Goal: Task Accomplishment & Management: Use online tool/utility

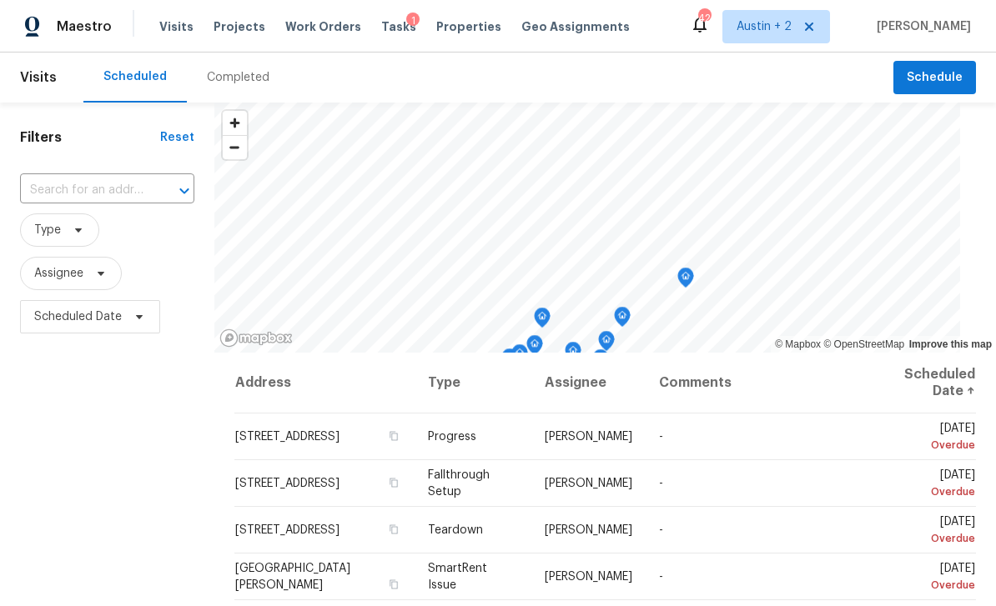
click at [237, 25] on span "Projects" at bounding box center [240, 26] width 52 height 17
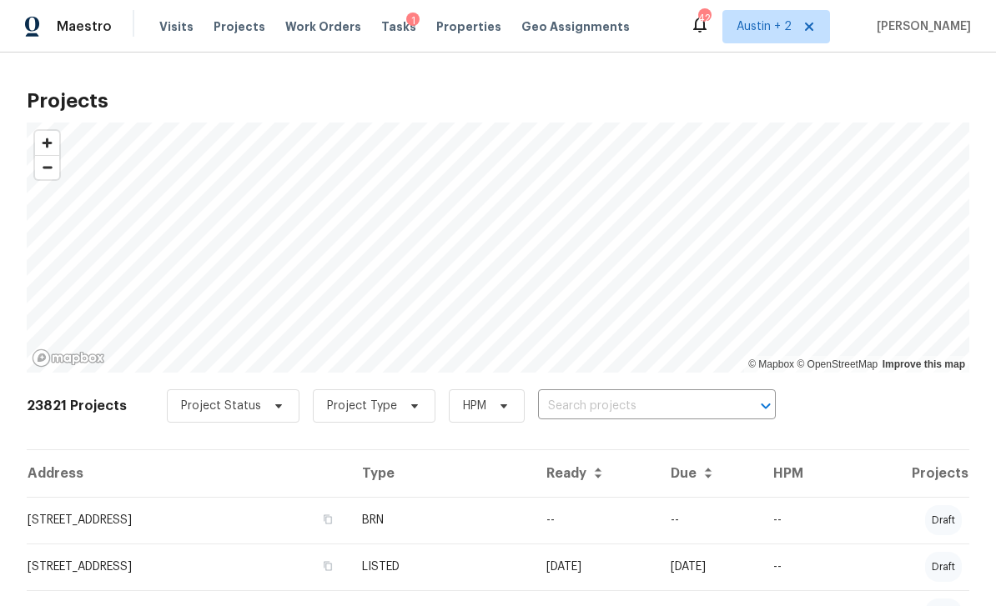
click at [601, 404] on input "text" at bounding box center [633, 407] width 191 height 26
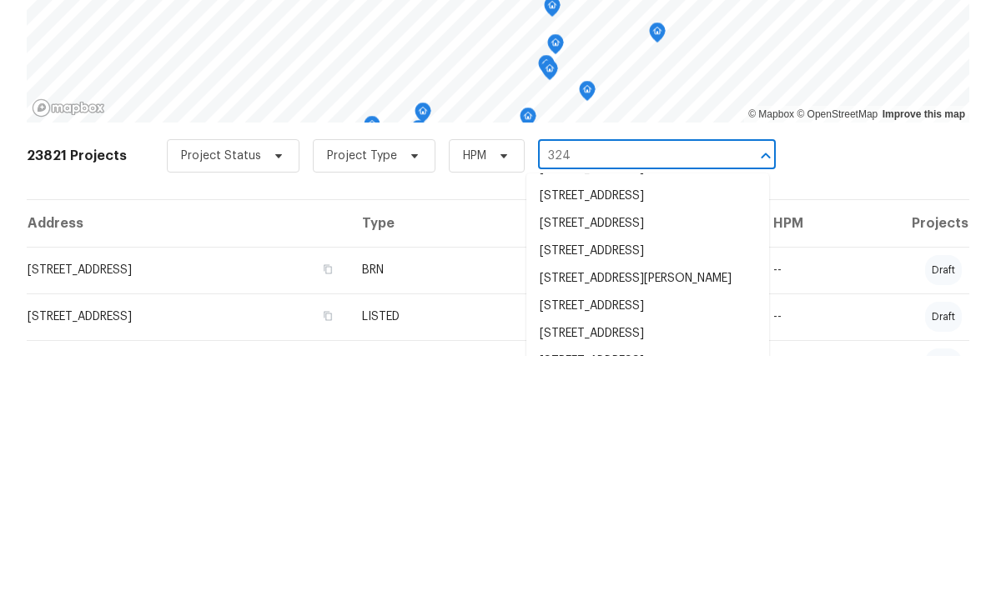
scroll to position [185, 0]
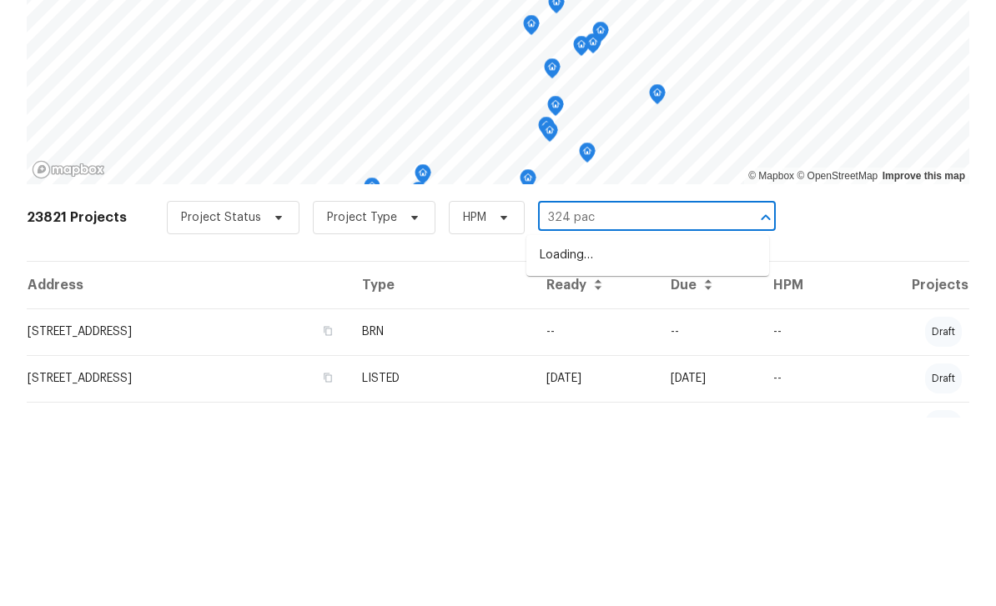
type input "324 pack"
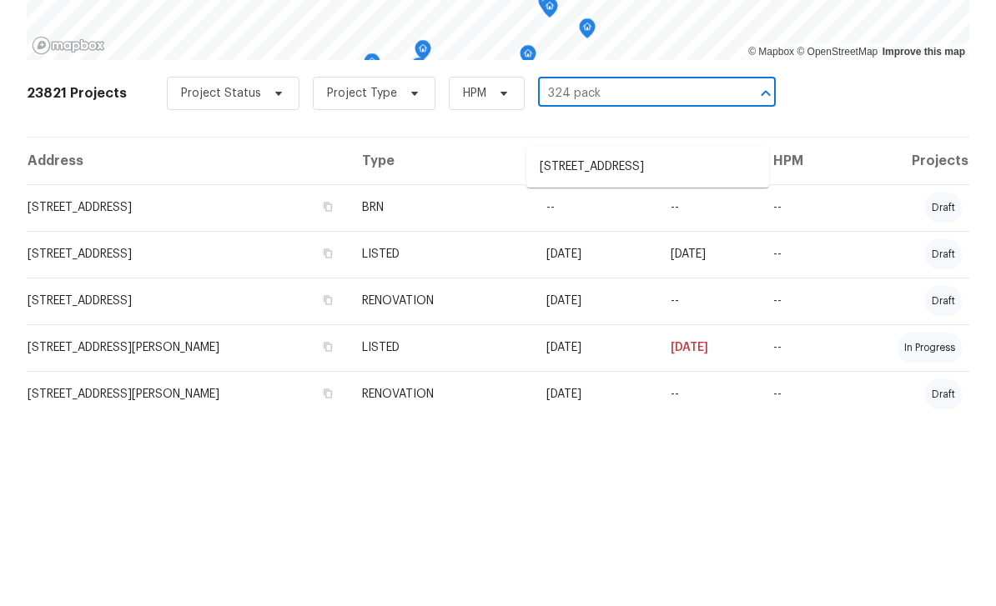
scroll to position [125, 0]
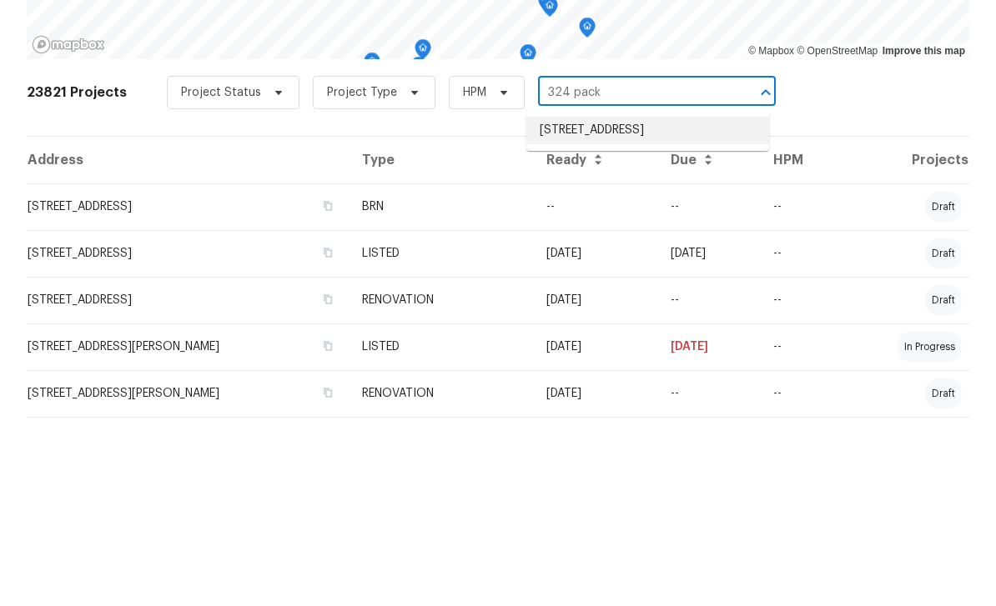
click at [708, 305] on li "324 Pack Horse Dr, Bastrop, TX 78602" at bounding box center [647, 319] width 243 height 28
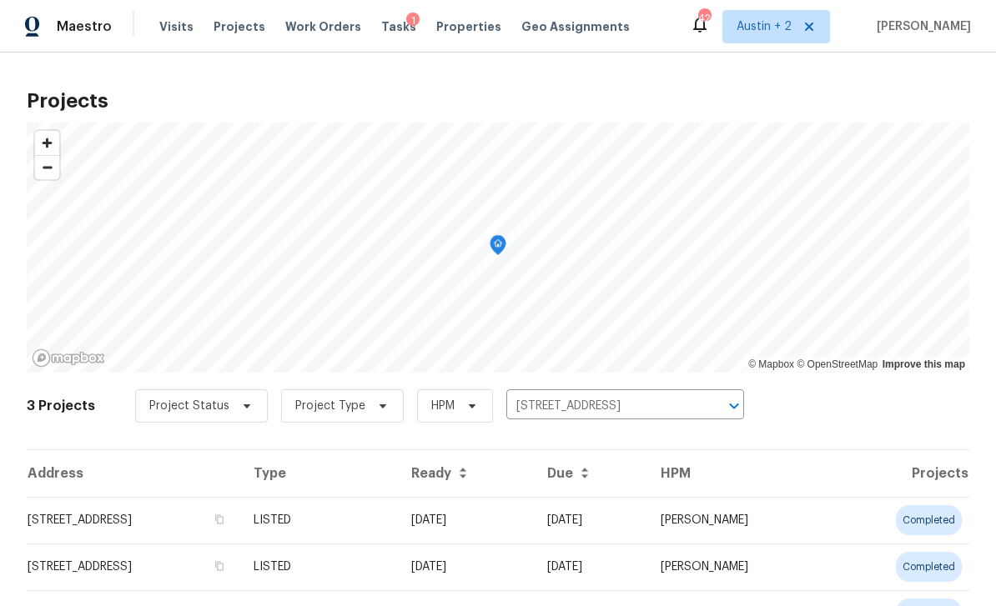
click at [206, 520] on td "324 Pack Horse Dr, Bastrop, TX 78602" at bounding box center [134, 520] width 214 height 47
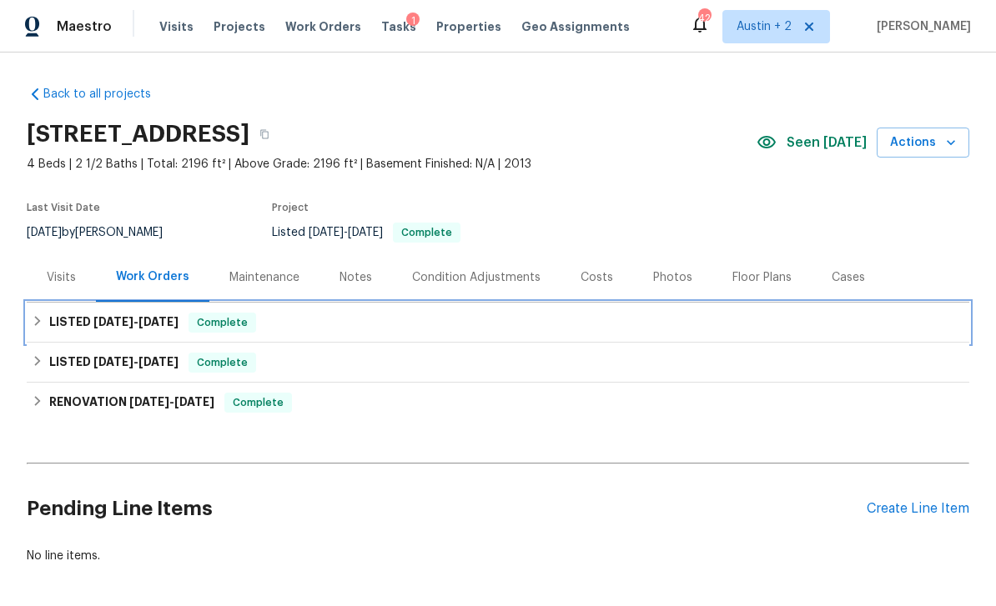
click at [414, 324] on div "LISTED 9/11/25 - 9/18/25 Complete" at bounding box center [498, 323] width 933 height 20
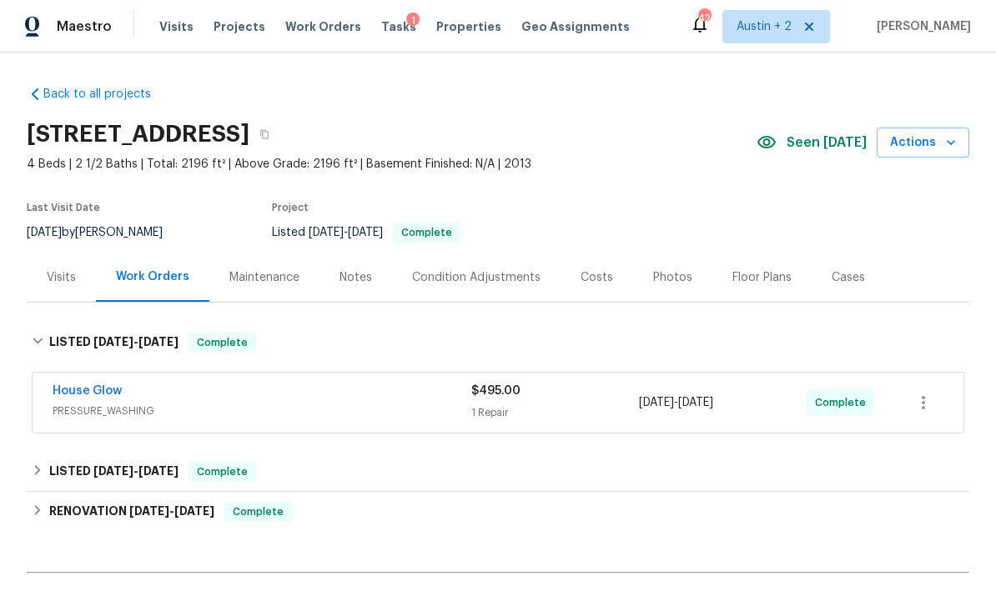
click at [713, 410] on span "9/11/2025 - 9/18/2025" at bounding box center [676, 403] width 74 height 17
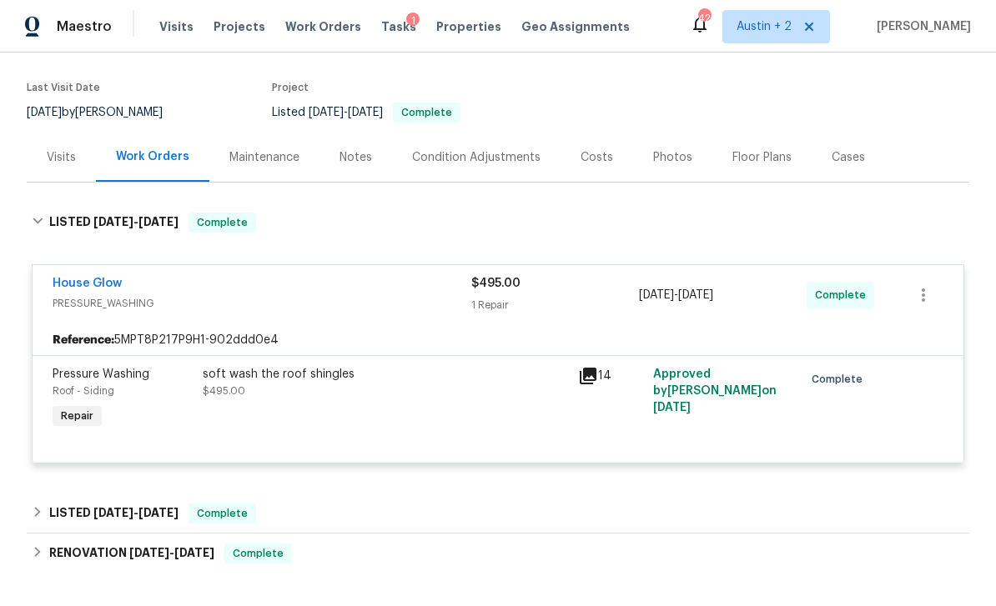
scroll to position [157, 0]
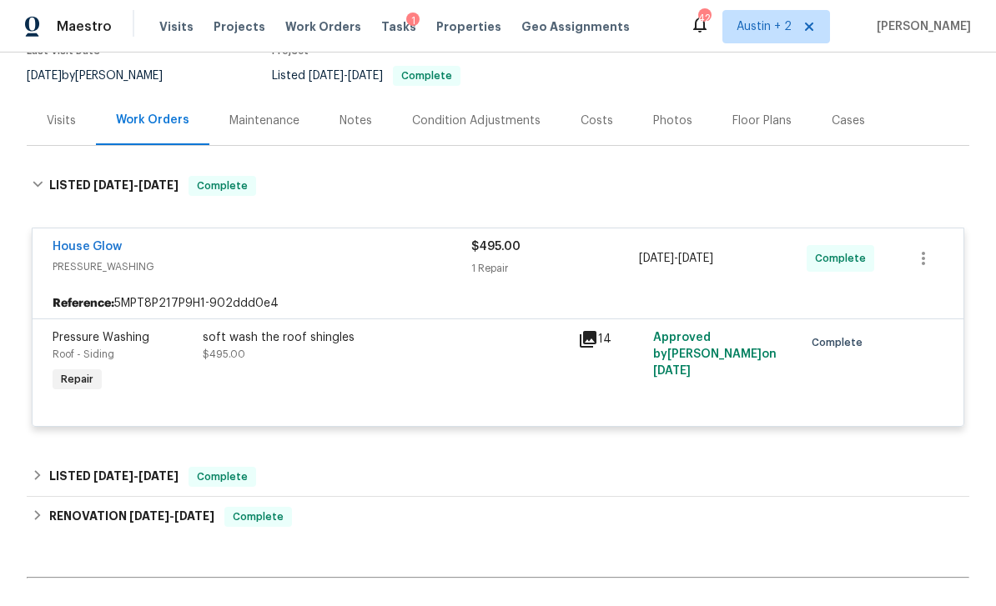
click at [608, 337] on div "14" at bounding box center [610, 339] width 65 height 20
click at [594, 340] on icon at bounding box center [588, 339] width 17 height 17
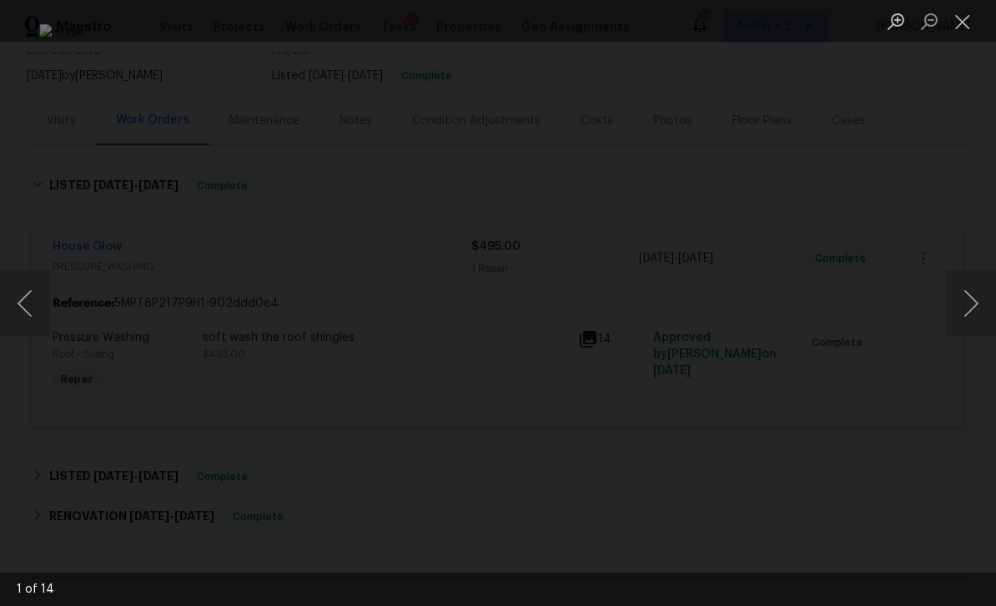
click at [965, 307] on button "Next image" at bounding box center [971, 303] width 50 height 67
click at [968, 304] on button "Next image" at bounding box center [971, 303] width 50 height 67
click at [966, 309] on button "Next image" at bounding box center [971, 303] width 50 height 67
click at [968, 307] on button "Next image" at bounding box center [971, 303] width 50 height 67
click at [967, 307] on button "Next image" at bounding box center [971, 303] width 50 height 67
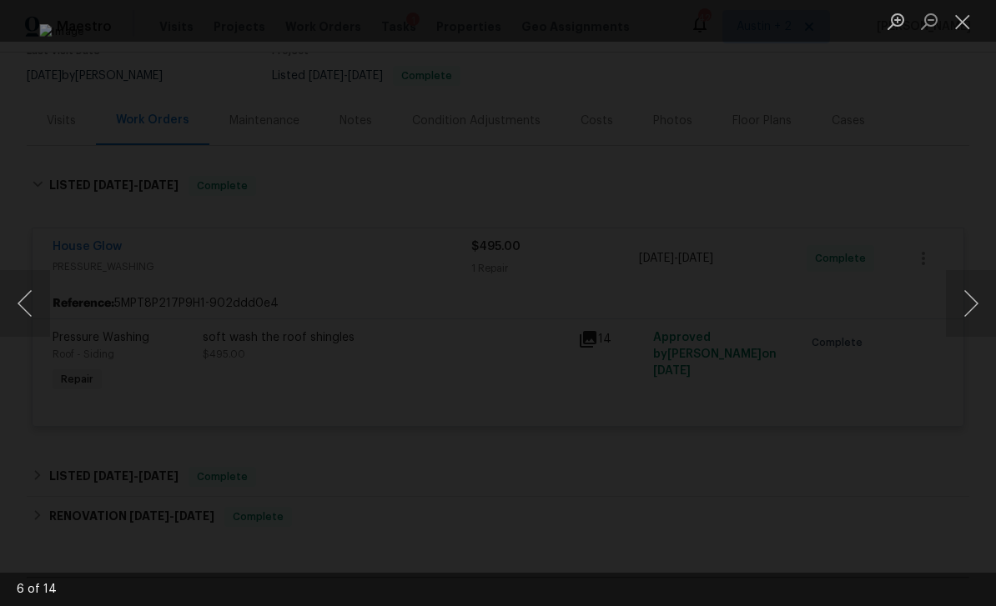
click at [971, 307] on button "Next image" at bounding box center [971, 303] width 50 height 67
click at [968, 307] on button "Next image" at bounding box center [971, 303] width 50 height 67
click at [967, 305] on button "Next image" at bounding box center [971, 303] width 50 height 67
click at [968, 307] on button "Next image" at bounding box center [971, 303] width 50 height 67
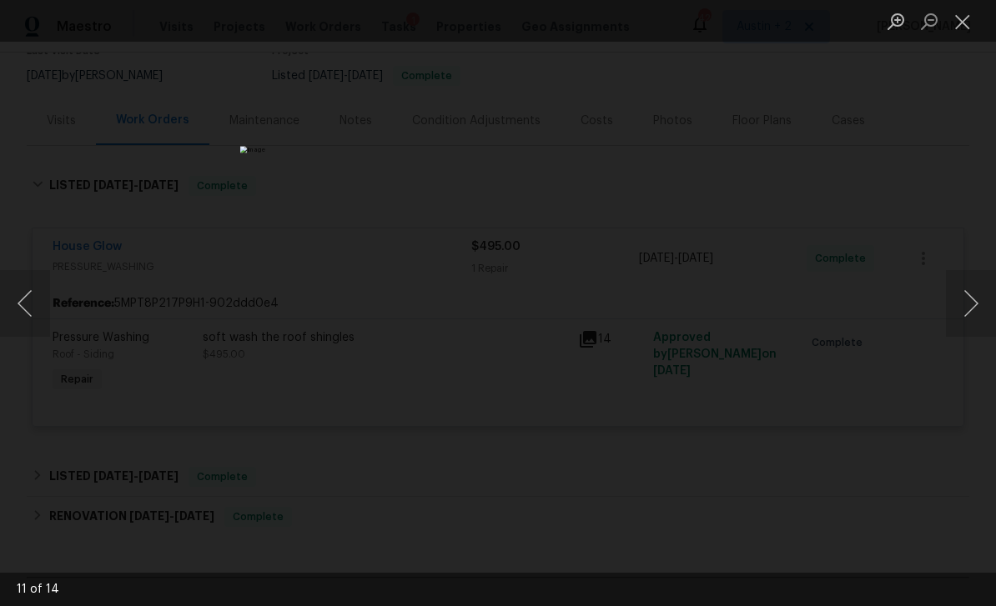
click at [969, 305] on button "Next image" at bounding box center [971, 303] width 50 height 67
click at [969, 306] on button "Next image" at bounding box center [971, 303] width 50 height 67
click at [968, 306] on button "Next image" at bounding box center [971, 303] width 50 height 67
click at [968, 304] on button "Next image" at bounding box center [971, 303] width 50 height 67
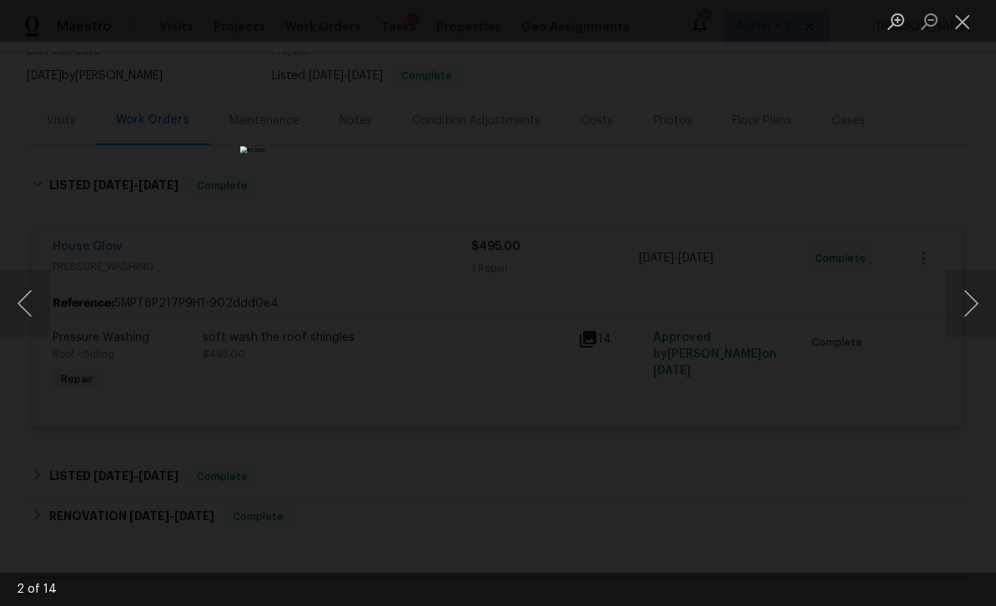
click at [969, 305] on button "Next image" at bounding box center [971, 303] width 50 height 67
click at [969, 304] on button "Next image" at bounding box center [971, 303] width 50 height 67
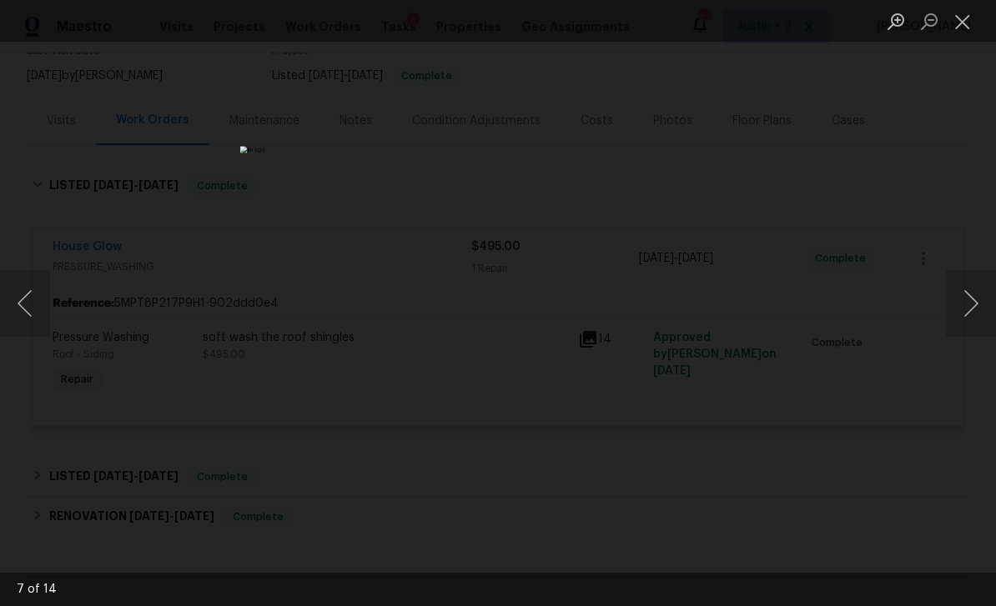
click at [969, 304] on button "Next image" at bounding box center [971, 303] width 50 height 67
click at [971, 303] on button "Next image" at bounding box center [971, 303] width 50 height 67
click at [969, 303] on button "Next image" at bounding box center [971, 303] width 50 height 67
click at [971, 304] on button "Next image" at bounding box center [971, 303] width 50 height 67
click at [969, 304] on button "Next image" at bounding box center [971, 303] width 50 height 67
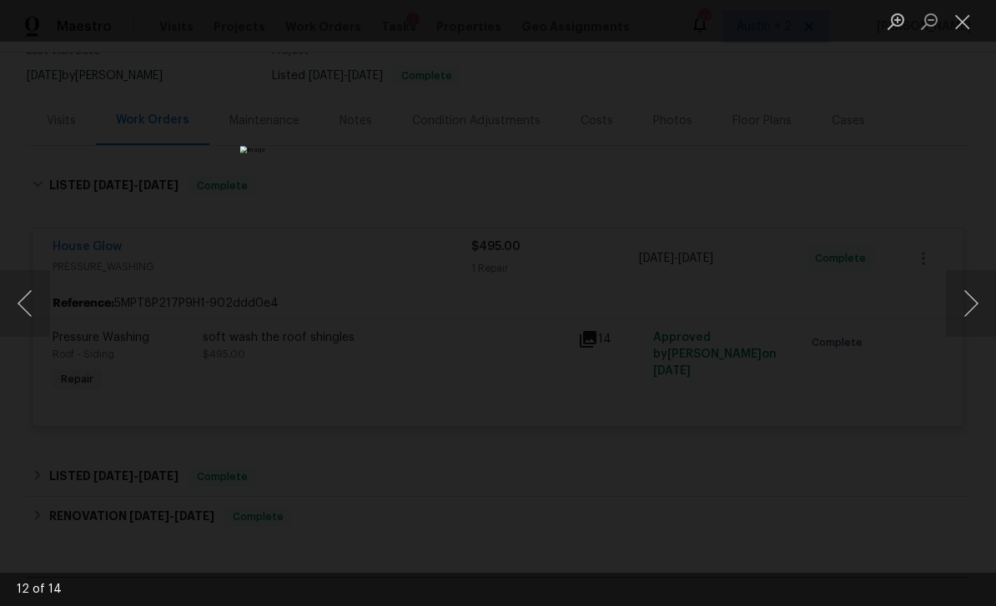
click at [970, 304] on button "Next image" at bounding box center [971, 303] width 50 height 67
click at [970, 303] on button "Next image" at bounding box center [971, 303] width 50 height 67
click at [970, 304] on button "Next image" at bounding box center [971, 303] width 50 height 67
click at [969, 304] on button "Next image" at bounding box center [971, 303] width 50 height 67
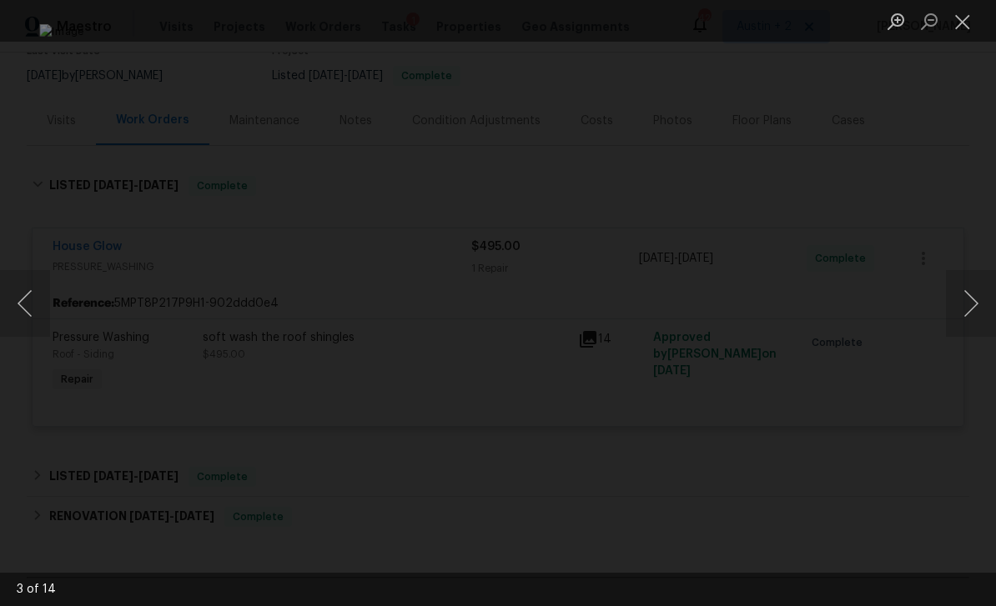
click at [969, 303] on button "Next image" at bounding box center [971, 303] width 50 height 67
click at [971, 303] on button "Next image" at bounding box center [971, 303] width 50 height 67
click at [970, 304] on button "Next image" at bounding box center [971, 303] width 50 height 67
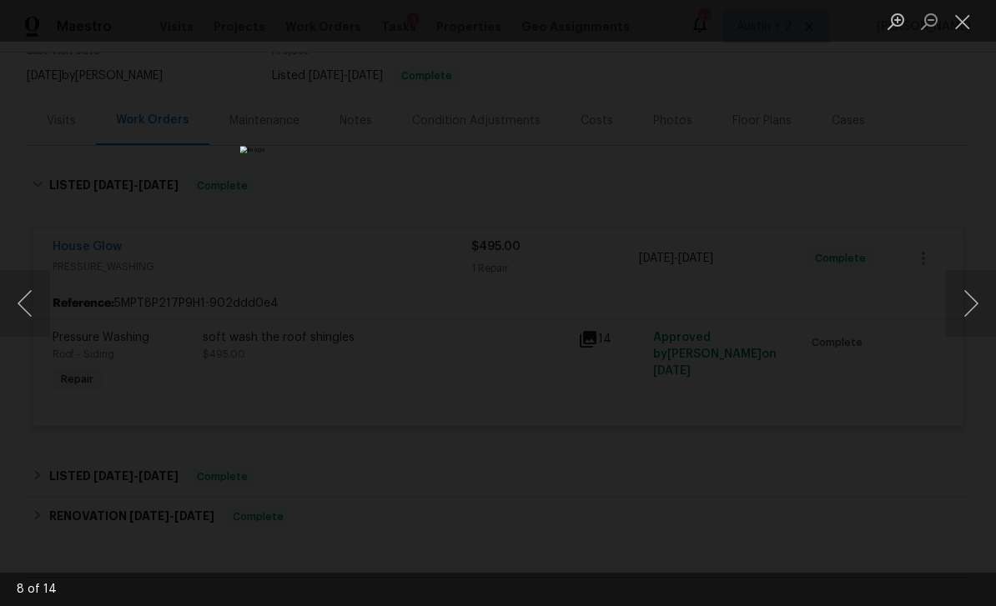
click at [971, 304] on button "Next image" at bounding box center [971, 303] width 50 height 67
click at [964, 31] on button "Close lightbox" at bounding box center [962, 21] width 33 height 29
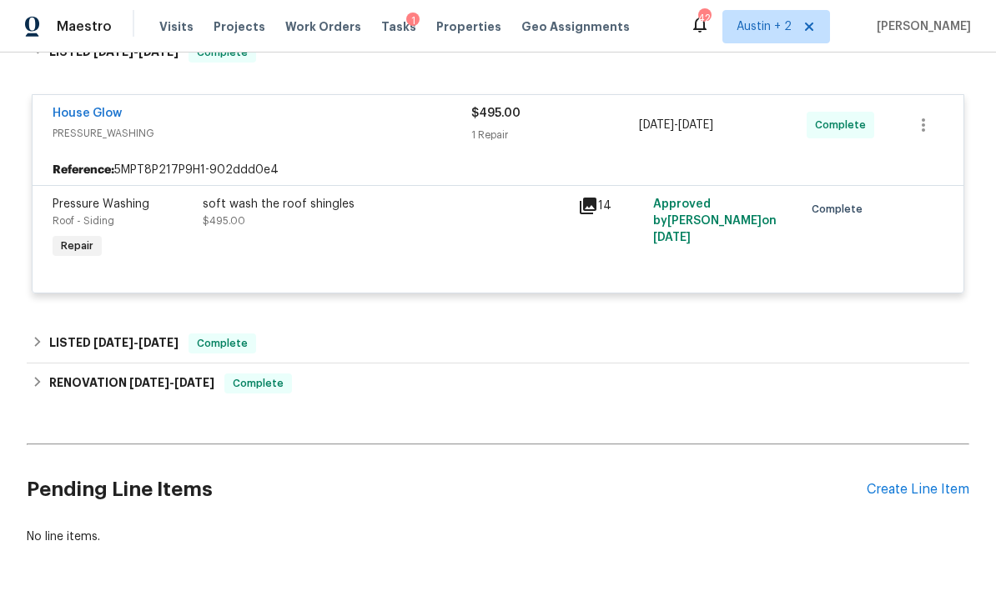
scroll to position [289, 0]
click at [915, 491] on div "Create Line Item" at bounding box center [918, 491] width 103 height 16
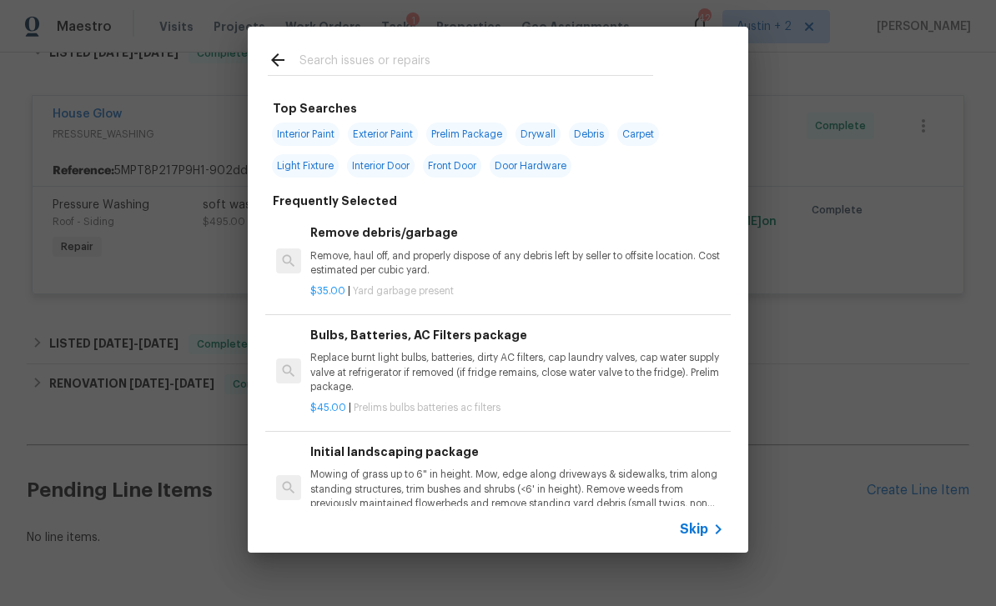
click at [571, 64] on input "text" at bounding box center [476, 62] width 354 height 25
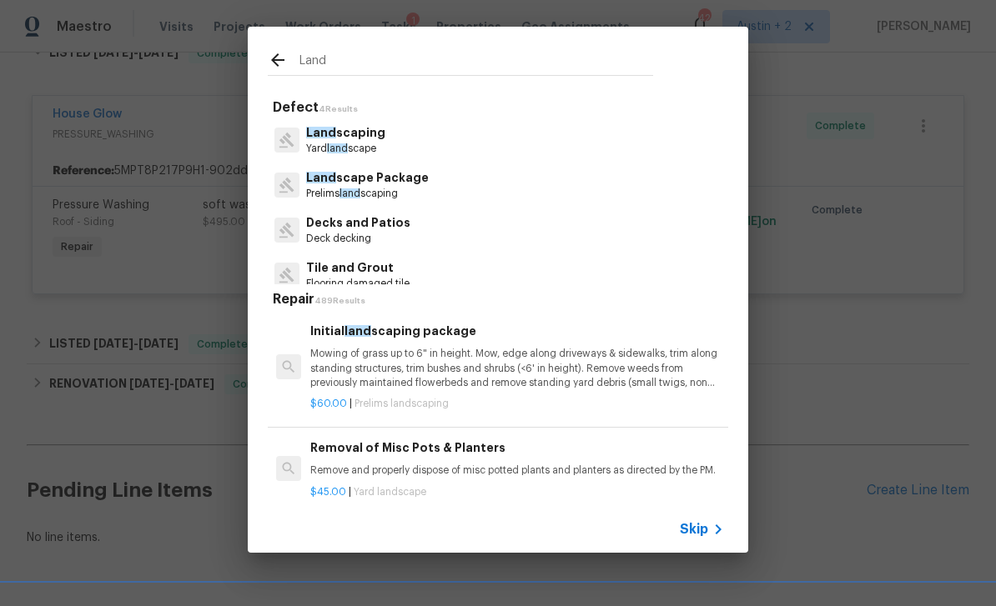
click at [460, 186] on div "Land scape Package Prelims land scaping" at bounding box center [498, 185] width 460 height 45
click at [603, 64] on input "Land" at bounding box center [476, 62] width 354 height 25
type input "L"
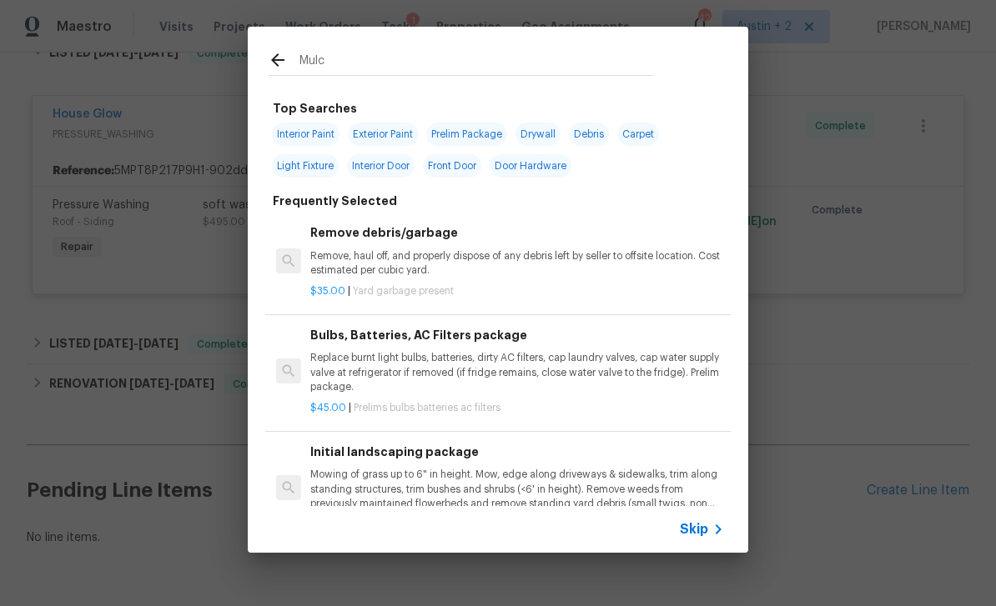
type input "Mulch"
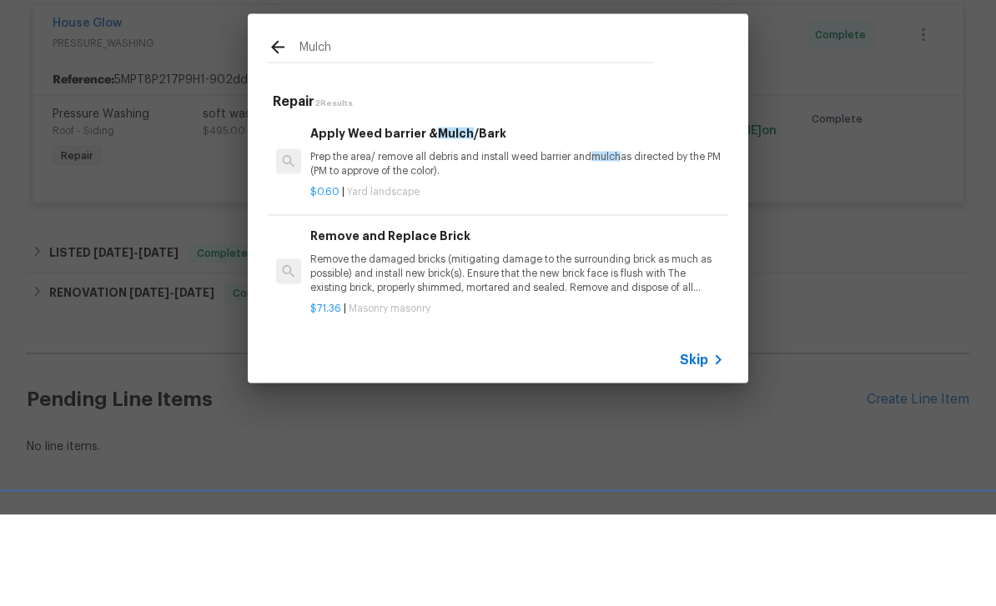
click at [504, 241] on p "Prep the area/ remove all debris and install weed barrier and mulch as directed…" at bounding box center [517, 255] width 414 height 28
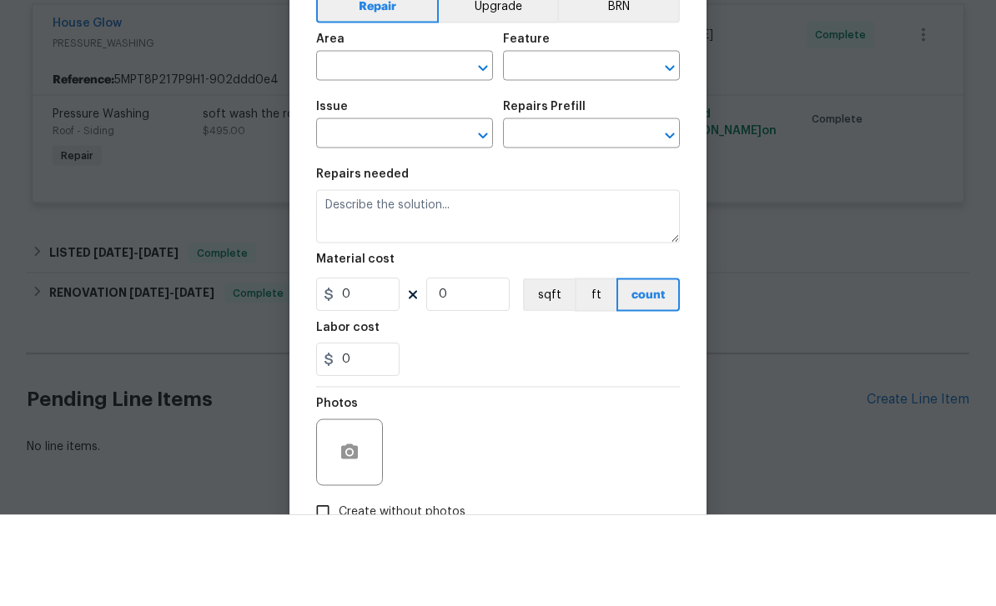
type input "Landscaping"
type textarea "Prep the area/ remove all debris and install weed barrier and mulch as directed…"
type input "1"
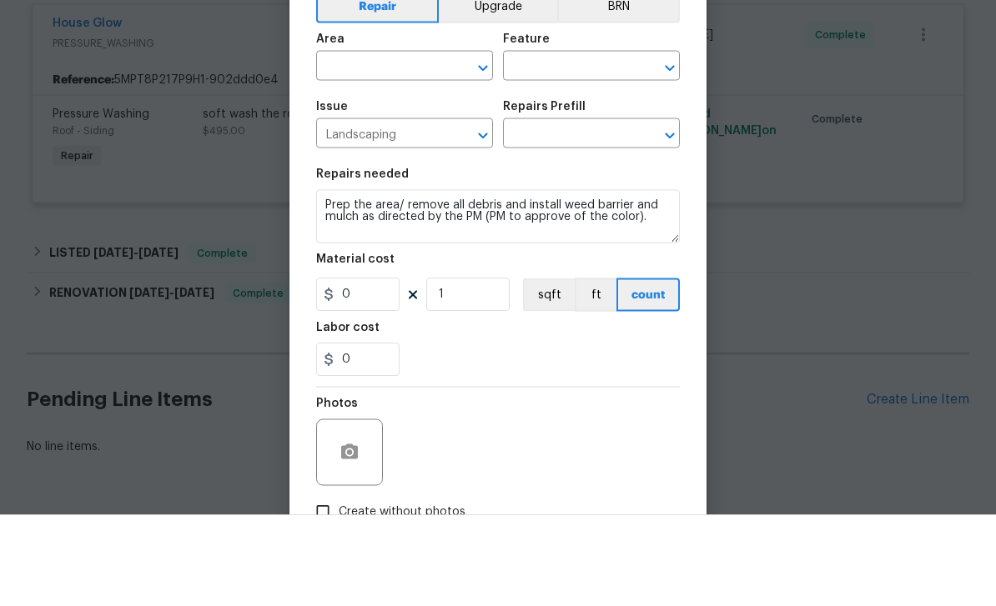
type input "Apply Weed barrier & Mulch/Bark $0.60"
type input "0.6"
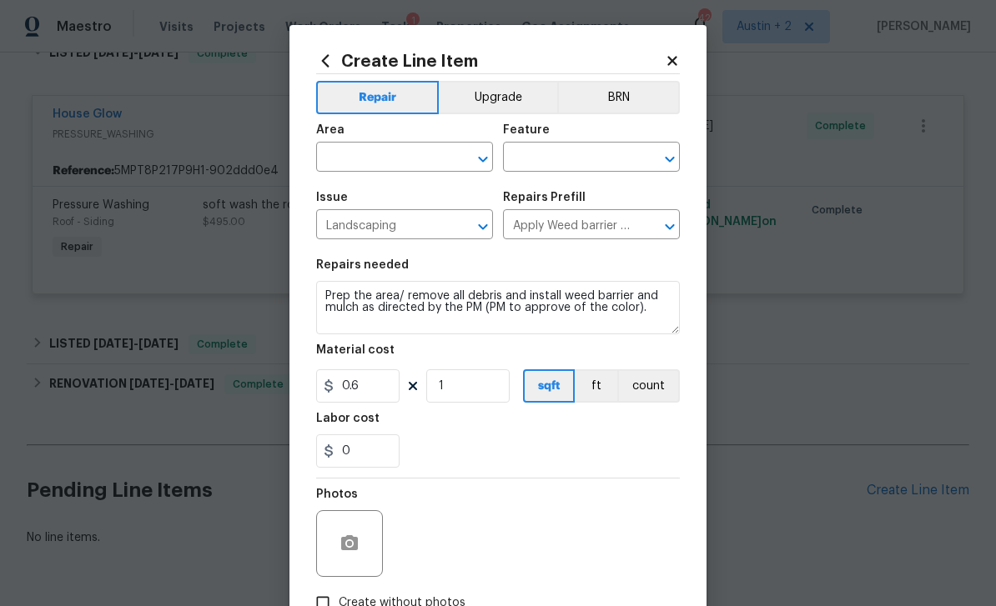
click at [390, 171] on input "text" at bounding box center [381, 159] width 130 height 26
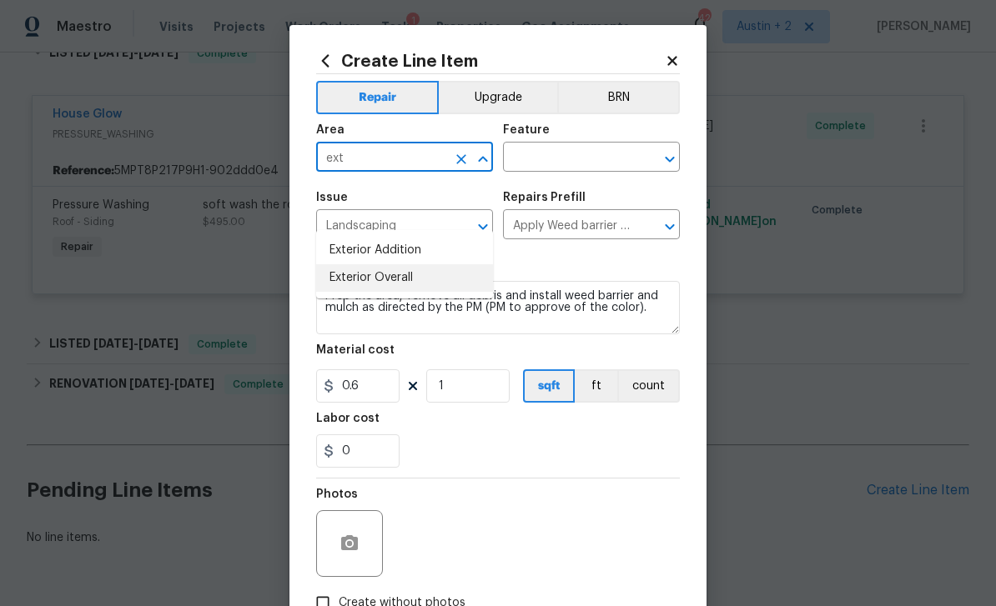
click at [430, 264] on li "Exterior Overall" at bounding box center [404, 278] width 177 height 28
type input "Exterior Overall"
click at [593, 153] on input "text" at bounding box center [568, 159] width 130 height 26
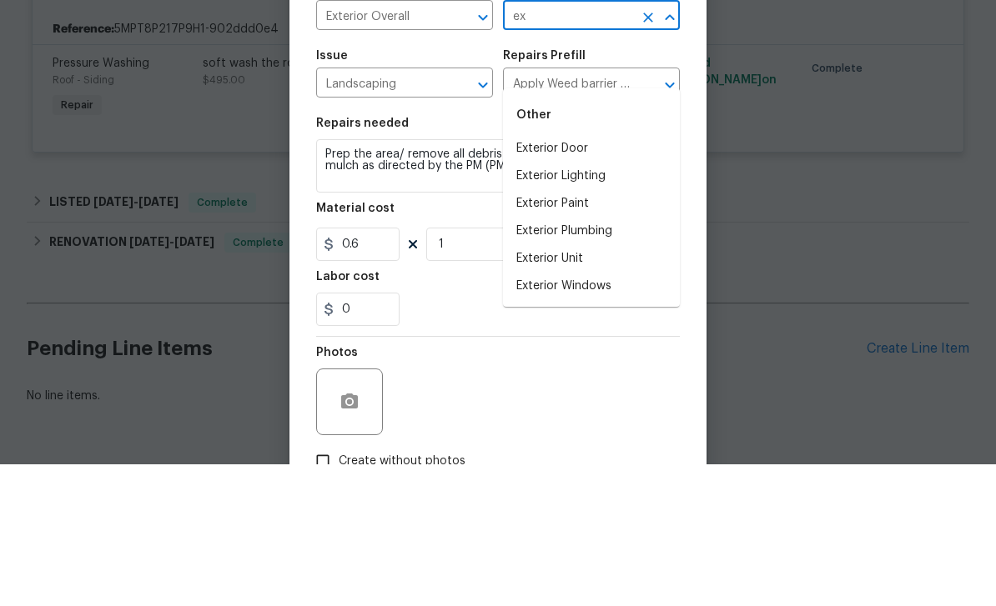
type input "e"
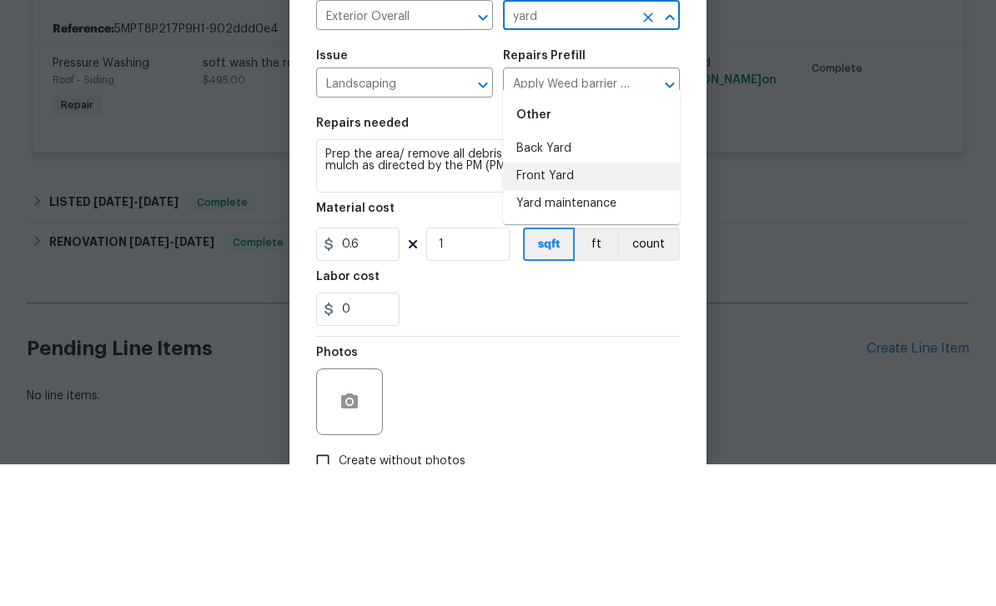
click at [576, 304] on li "Front Yard" at bounding box center [591, 318] width 177 height 28
type input "Front Yard"
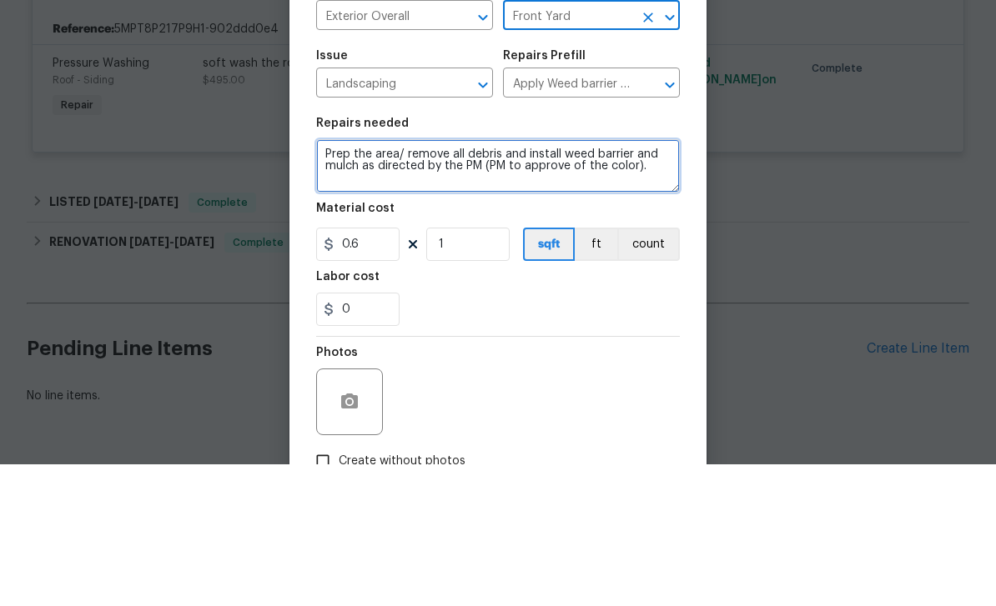
click at [667, 281] on textarea "Prep the area/ remove all debris and install weed barrier and mulch as directed…" at bounding box center [498, 307] width 364 height 53
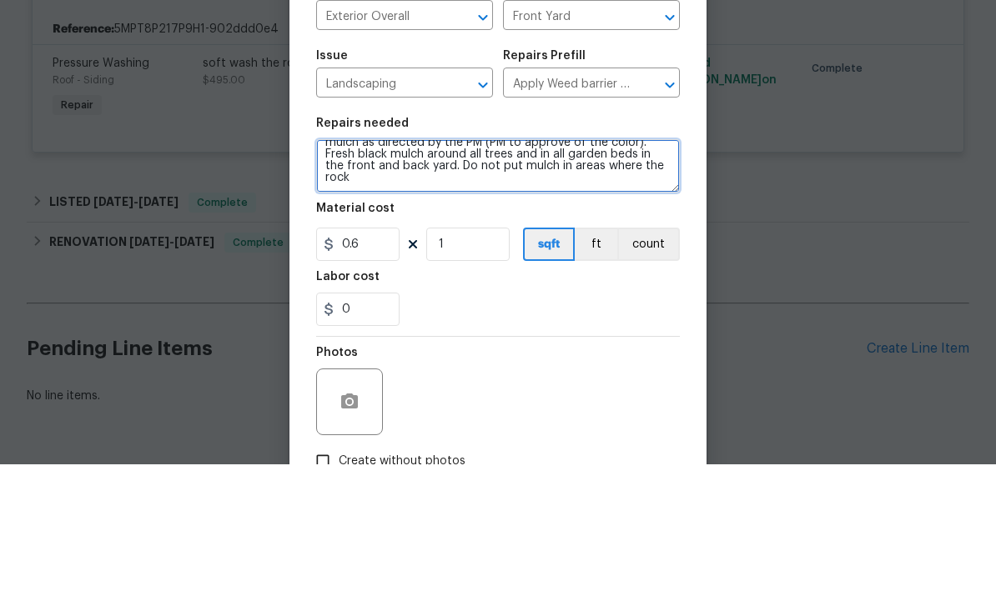
scroll to position [12, 0]
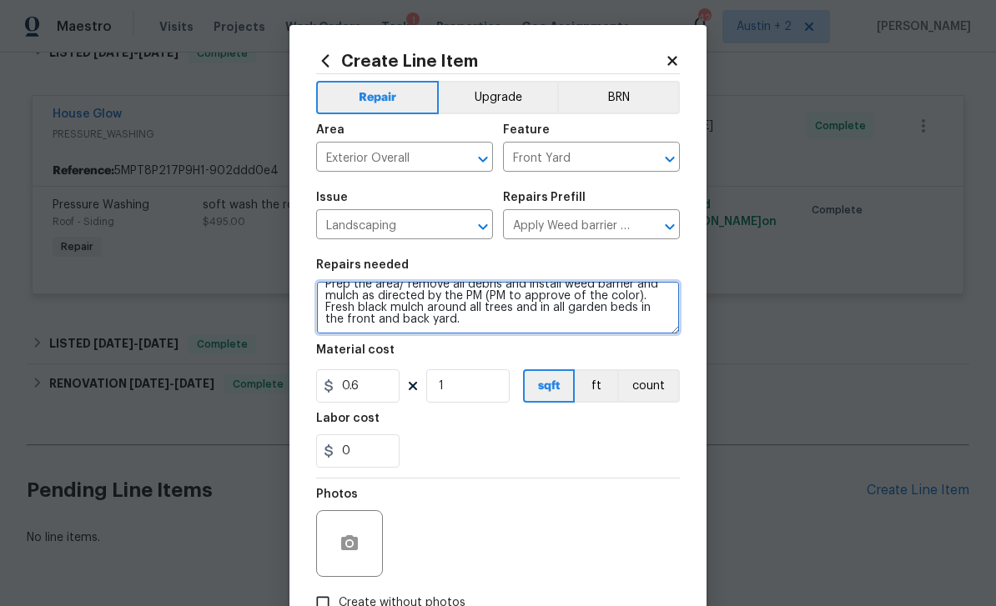
type textarea "Prep the area/ remove all debris and install weed barrier and mulch as directed…"
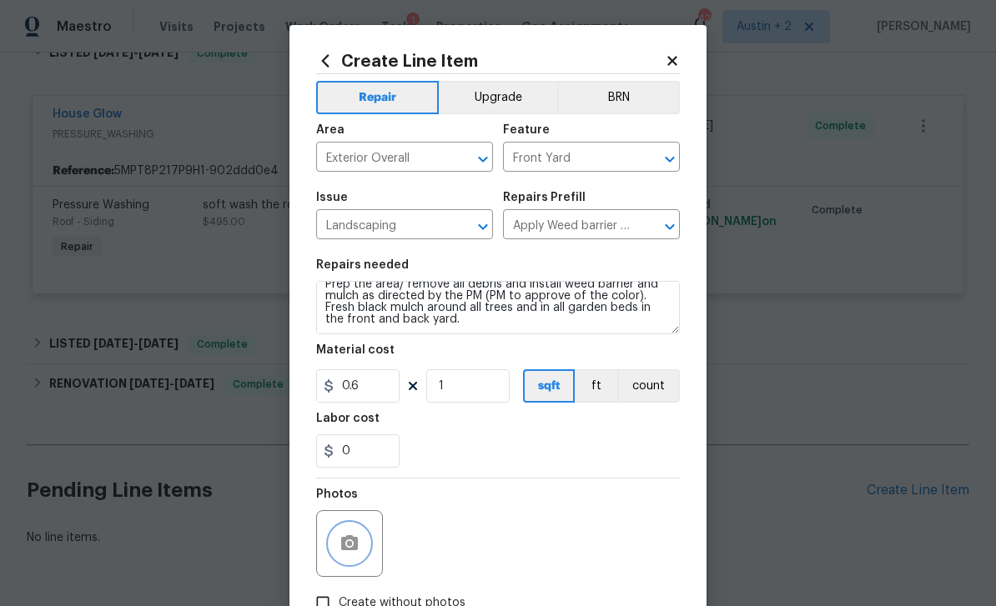
click at [361, 544] on button "button" at bounding box center [349, 544] width 40 height 40
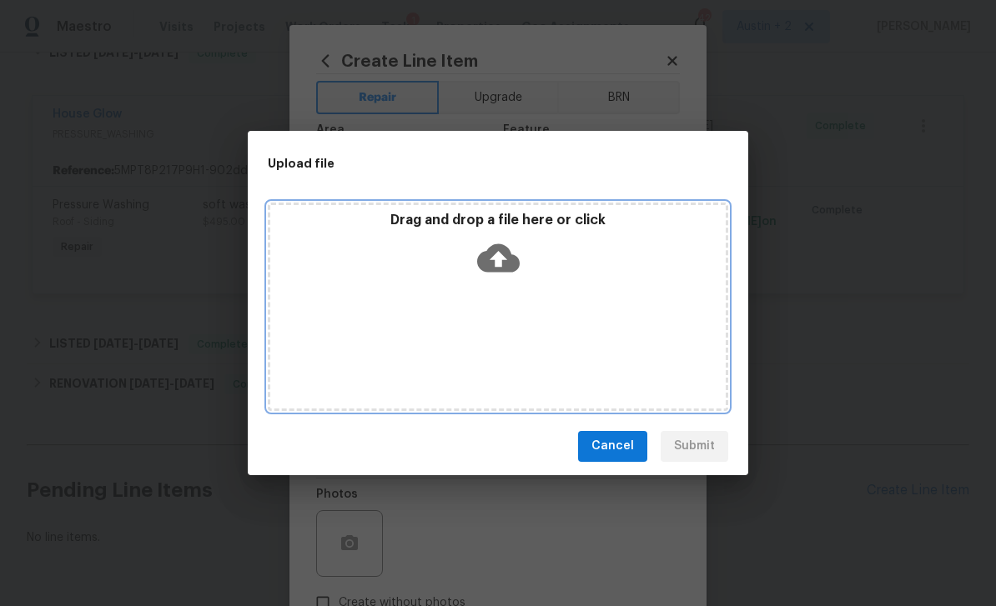
click at [502, 248] on icon at bounding box center [498, 258] width 43 height 28
